Goal: Information Seeking & Learning: Learn about a topic

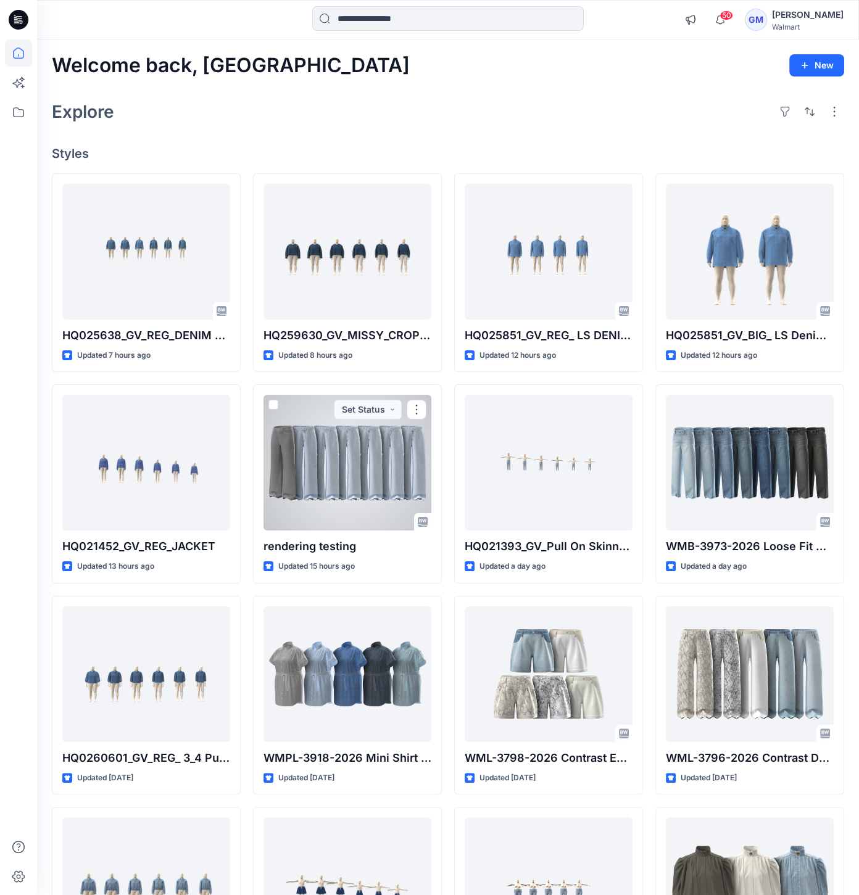
click at [379, 509] on div at bounding box center [347, 463] width 168 height 136
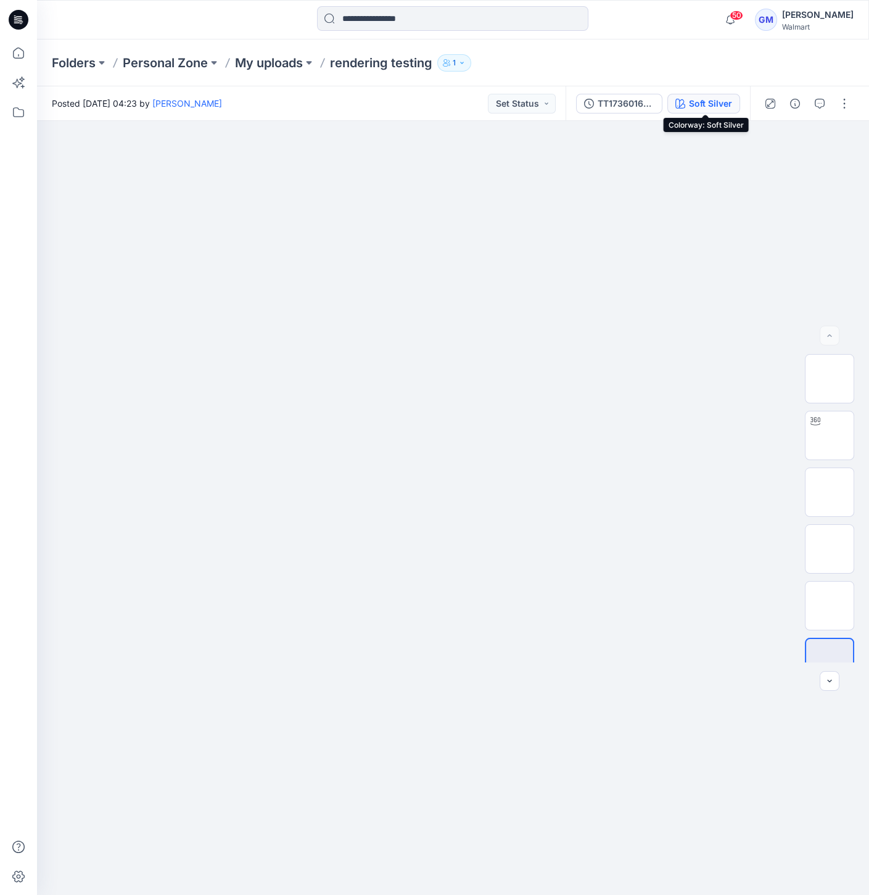
click at [726, 103] on div "Soft Silver" at bounding box center [710, 104] width 43 height 14
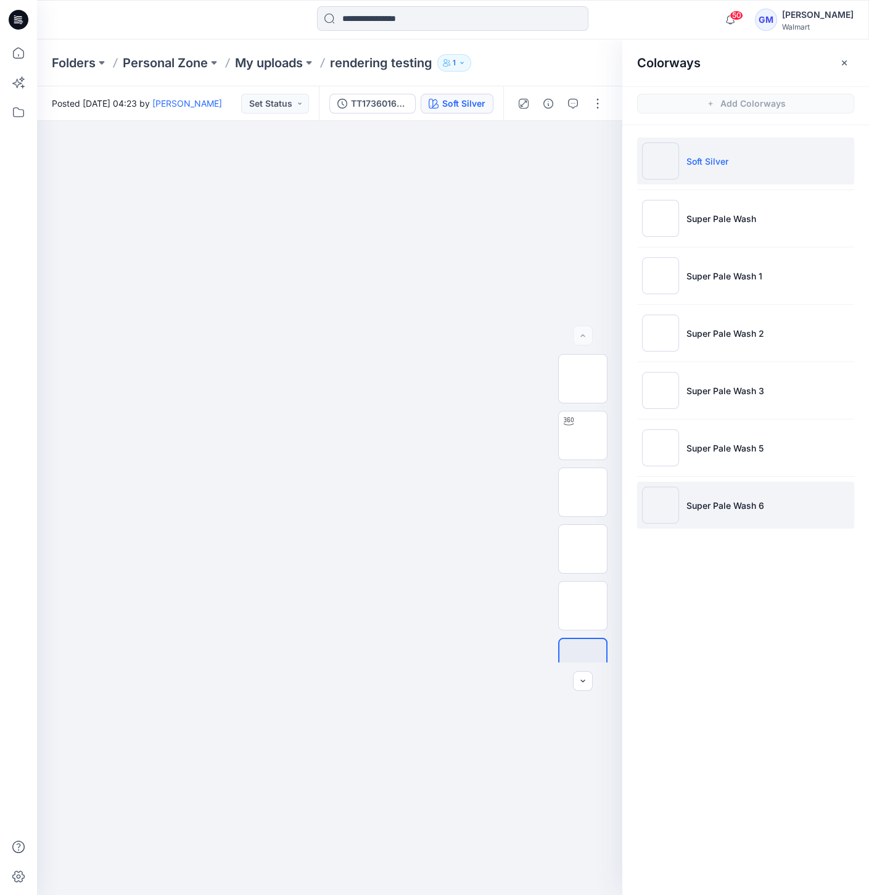
click at [671, 508] on img at bounding box center [660, 505] width 37 height 37
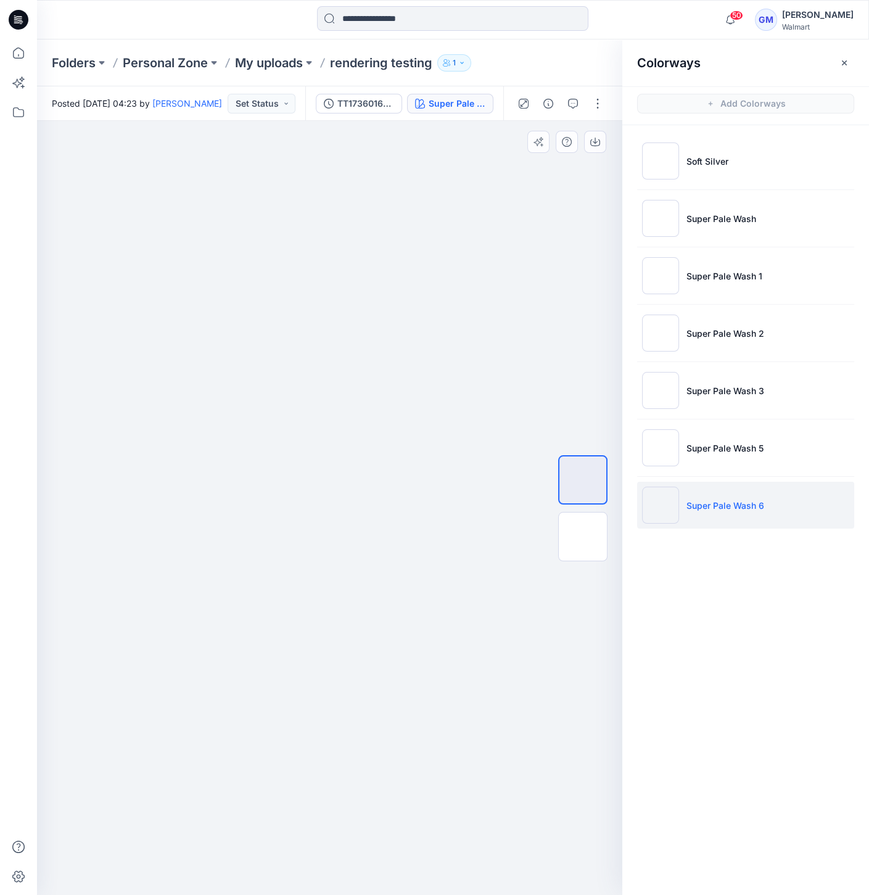
click at [515, 444] on div at bounding box center [330, 508] width 586 height 774
click at [656, 440] on img at bounding box center [660, 447] width 37 height 37
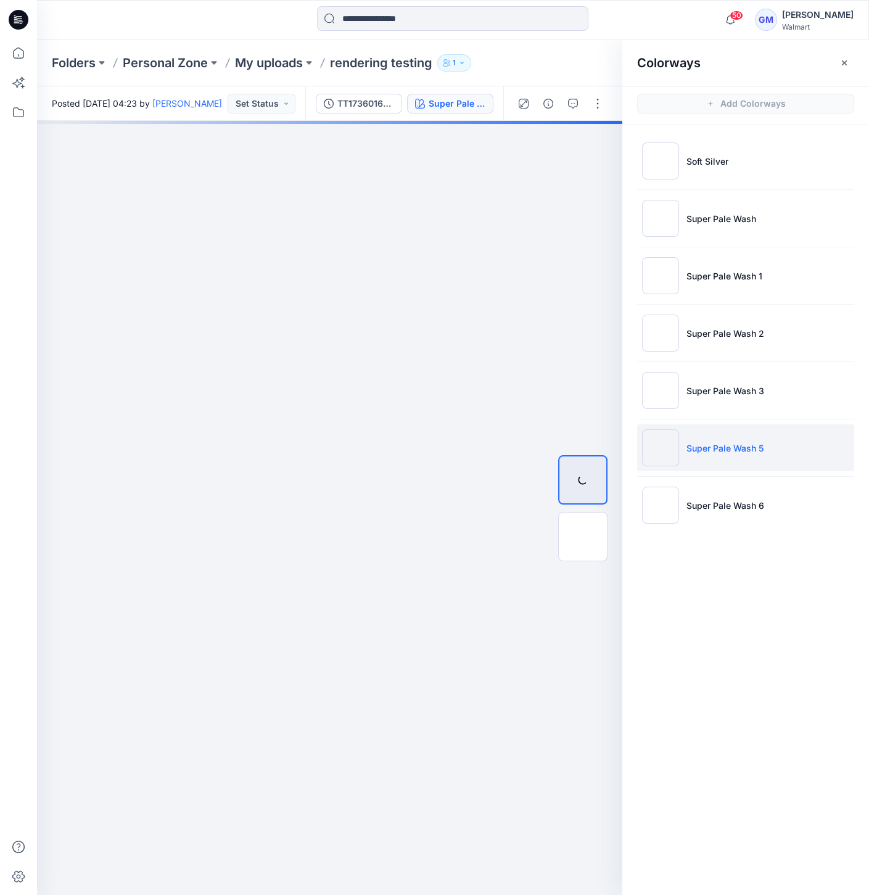
click at [672, 443] on img at bounding box center [660, 447] width 37 height 37
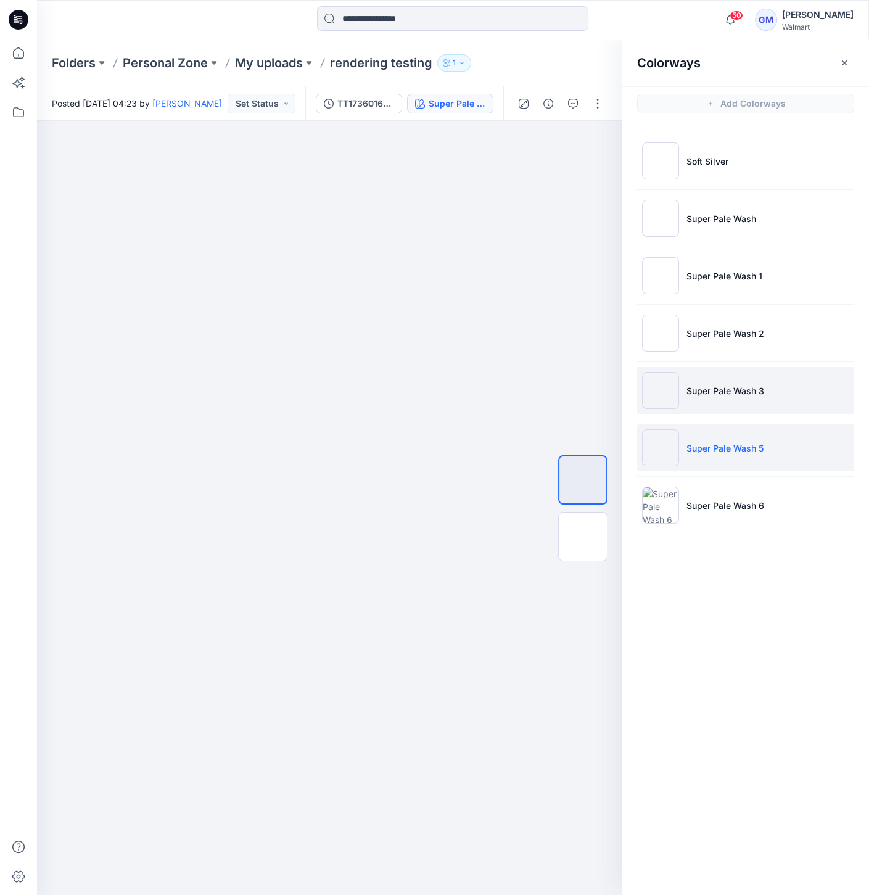
click at [671, 381] on img at bounding box center [660, 390] width 37 height 37
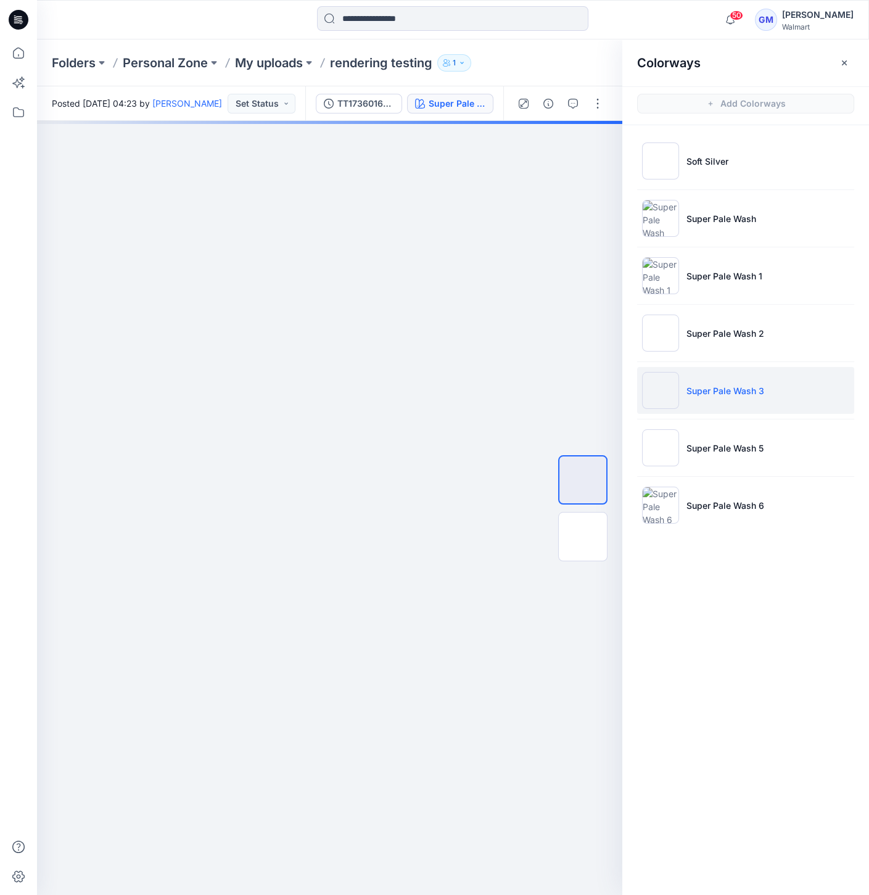
click at [661, 393] on img at bounding box center [660, 390] width 37 height 37
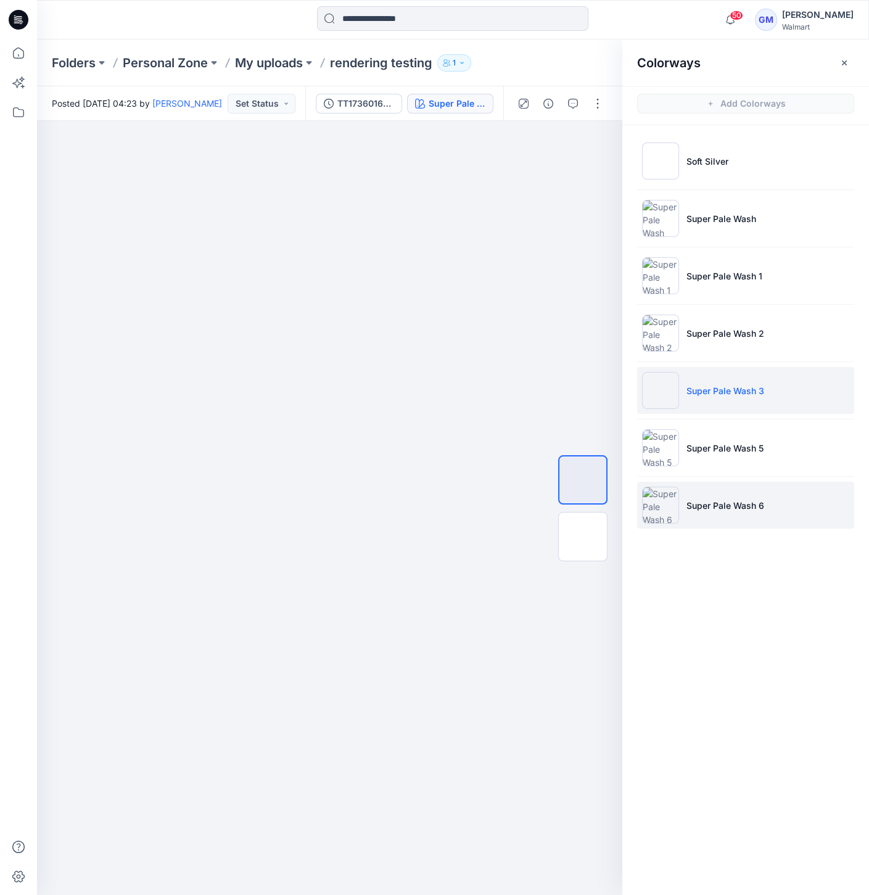
click at [669, 500] on img at bounding box center [660, 505] width 37 height 37
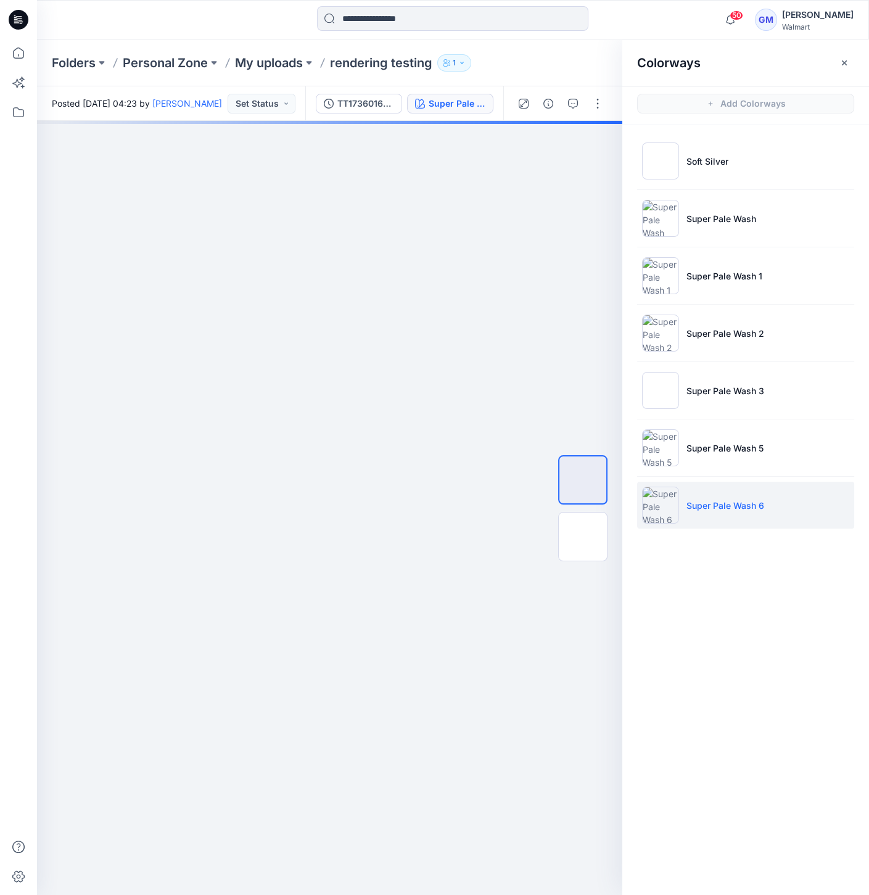
click at [663, 514] on img at bounding box center [660, 505] width 37 height 37
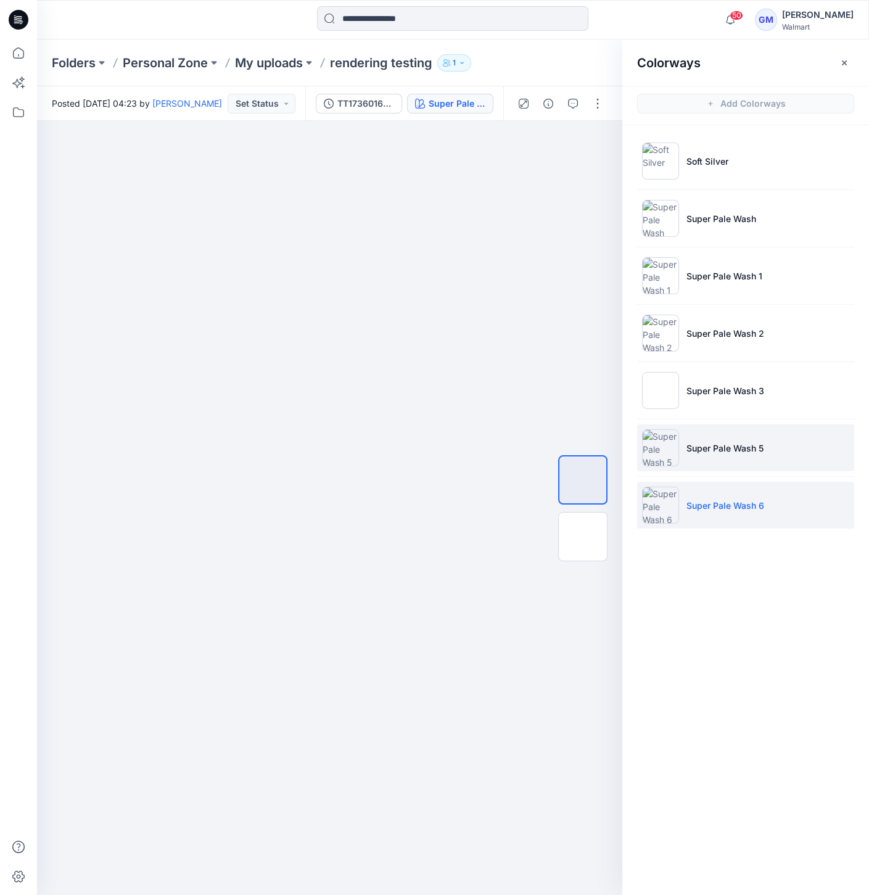
click at [668, 443] on img at bounding box center [660, 447] width 37 height 37
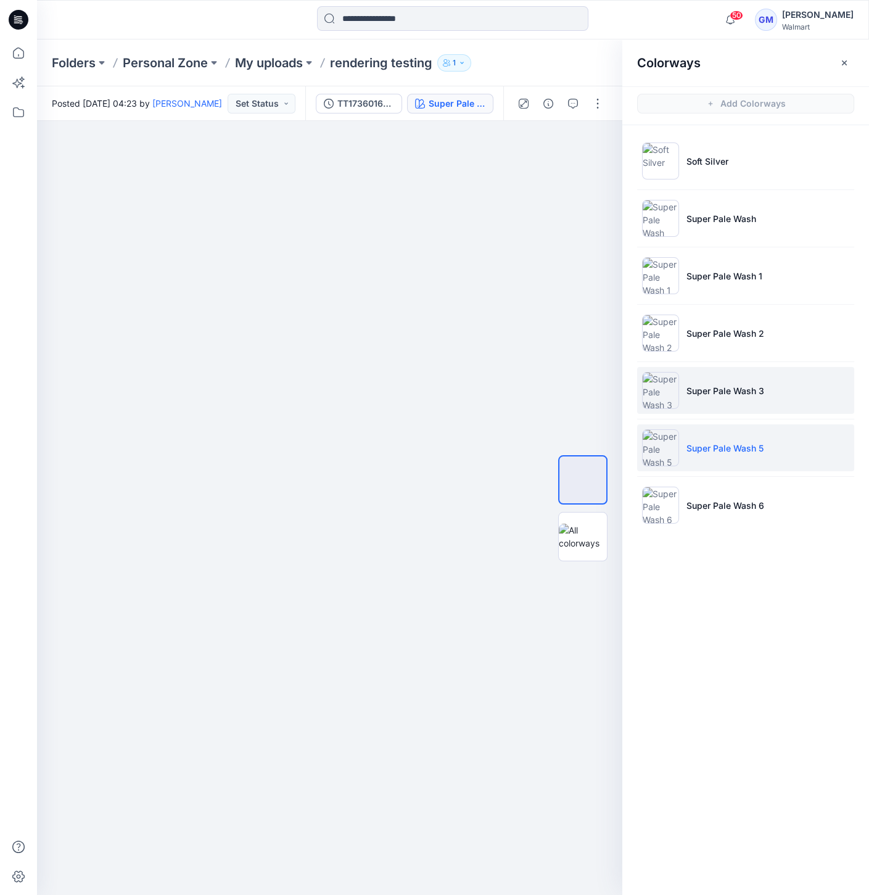
click at [677, 378] on img at bounding box center [660, 390] width 37 height 37
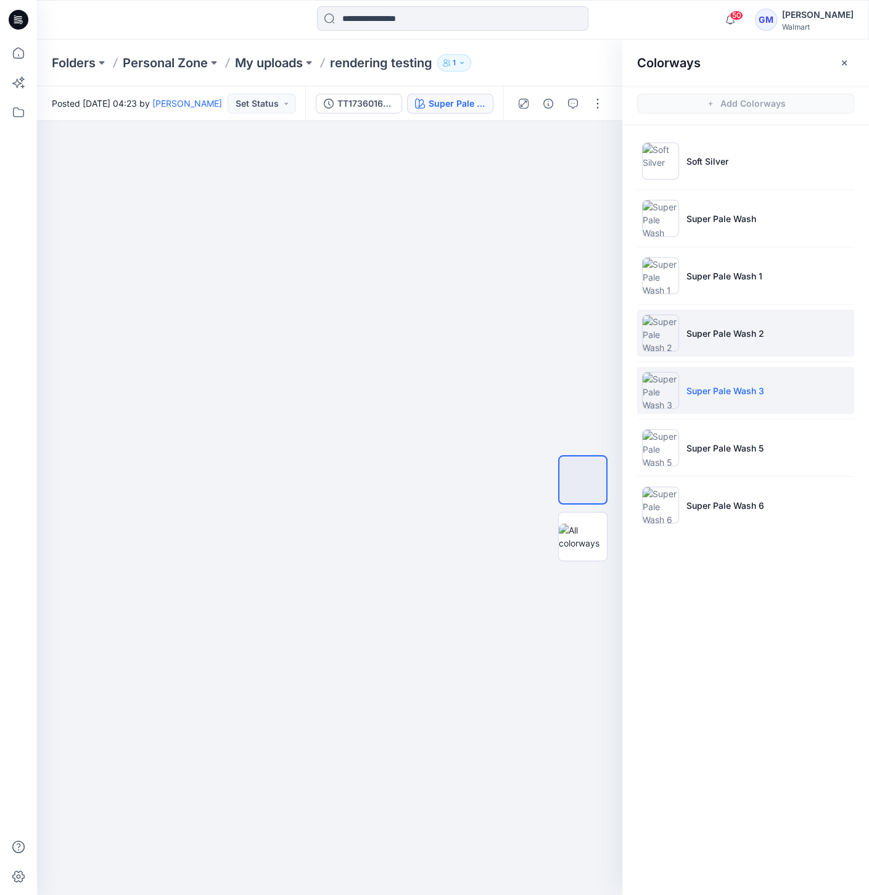
click at [676, 318] on img at bounding box center [660, 333] width 37 height 37
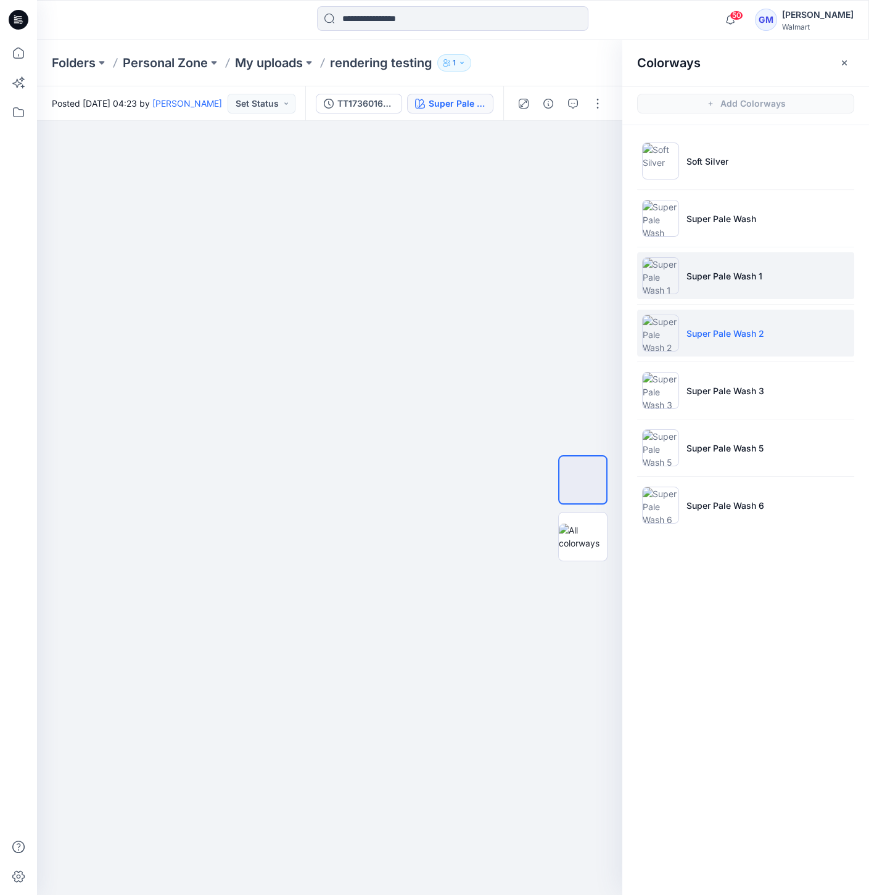
click at [685, 274] on li "Super Pale Wash 1" at bounding box center [745, 275] width 217 height 47
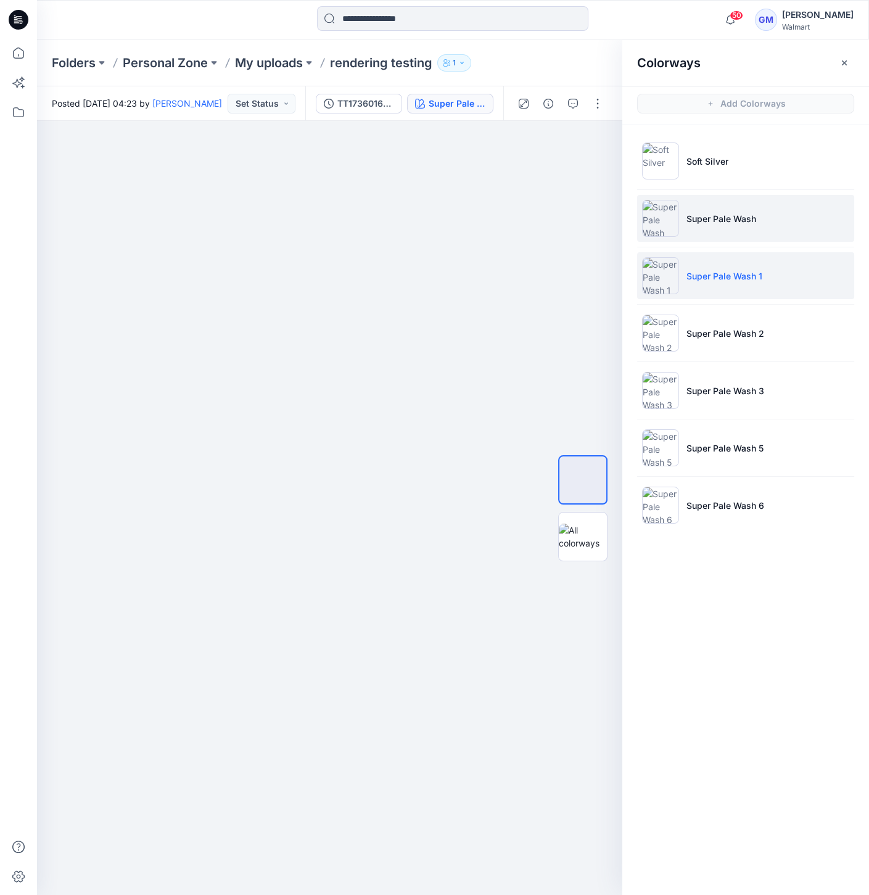
click at [663, 233] on img at bounding box center [660, 218] width 37 height 37
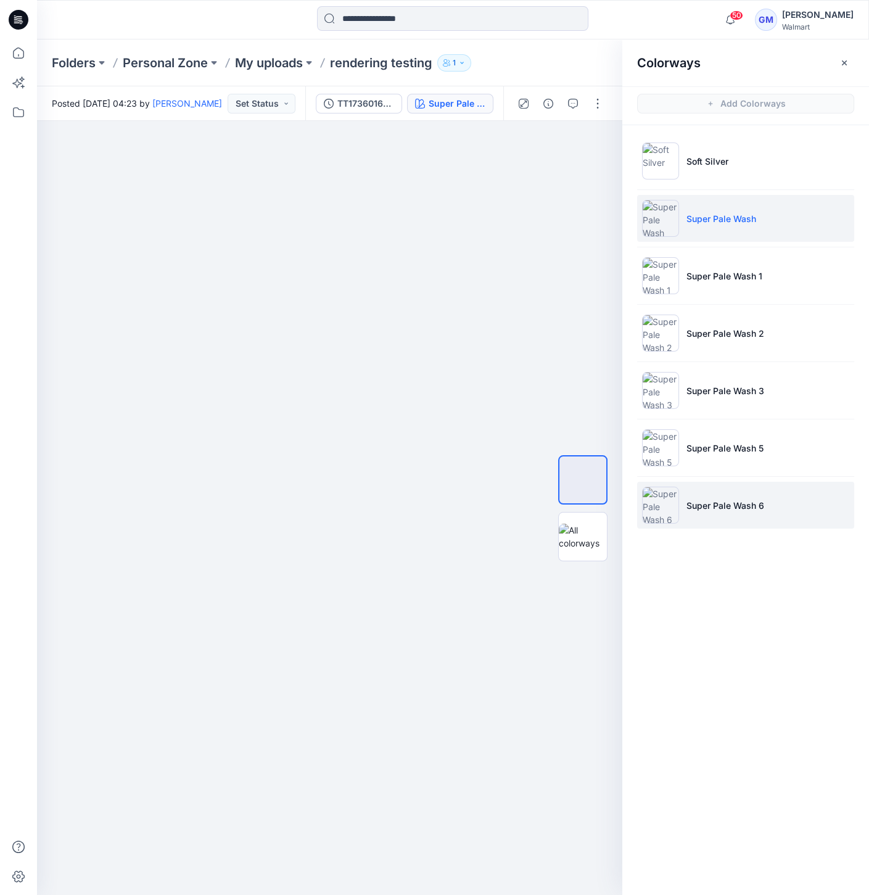
click at [653, 487] on img at bounding box center [660, 505] width 37 height 37
